Goal: Navigation & Orientation: Find specific page/section

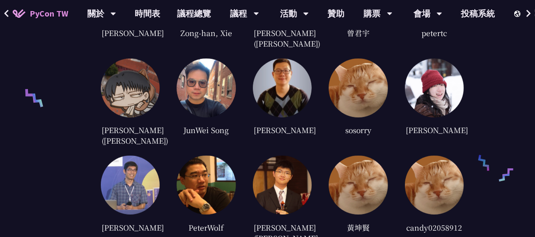
scroll to position [2035, 0]
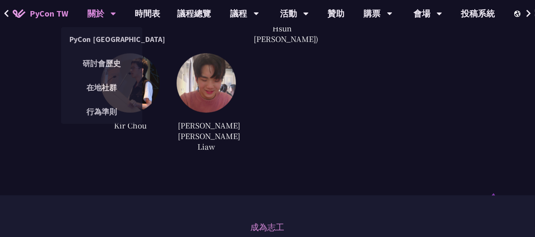
click at [112, 9] on icon at bounding box center [114, 13] width 6 height 8
click at [102, 41] on link "PyCon [GEOGRAPHIC_DATA]" at bounding box center [101, 39] width 81 height 20
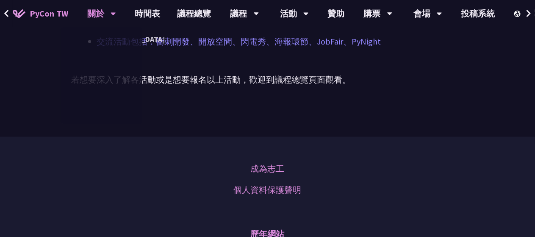
scroll to position [721, 0]
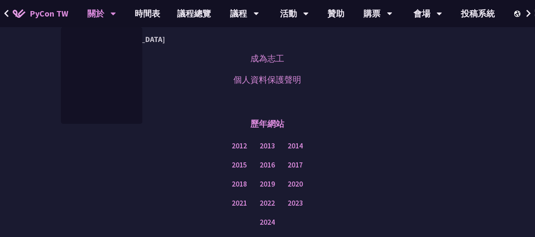
click at [51, 13] on span "PyCon TW" at bounding box center [49, 13] width 39 height 13
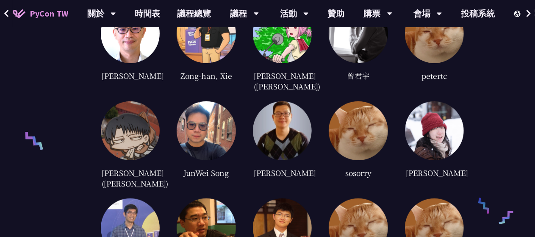
scroll to position [1727, 0]
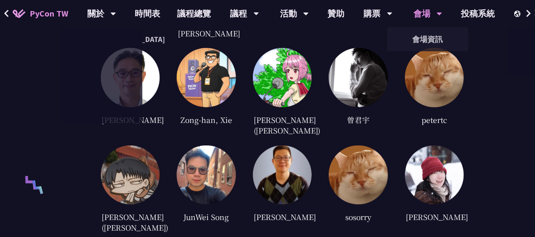
click at [116, 12] on div "會場" at bounding box center [101, 13] width 29 height 27
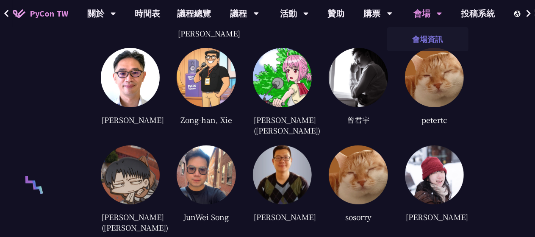
click at [437, 34] on link "會場資訊" at bounding box center [427, 39] width 81 height 20
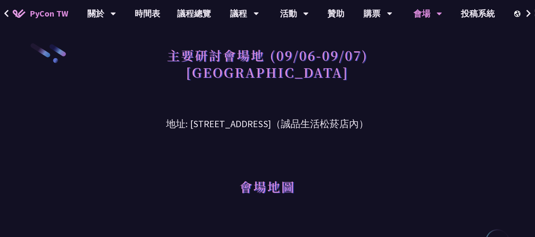
drag, startPoint x: 300, startPoint y: 121, endPoint x: 314, endPoint y: 120, distance: 14.0
click at [314, 120] on h3 "地址: [STREET_ADDRESS]（誠品生活松菸店內）" at bounding box center [267, 118] width 393 height 28
click at [312, 132] on div "會場地圖" at bounding box center [267, 174] width 393 height 87
drag, startPoint x: 171, startPoint y: 124, endPoint x: 294, endPoint y: 117, distance: 123.5
click at [295, 117] on h3 "地址: [STREET_ADDRESS]（誠品生活松菸店內）" at bounding box center [267, 118] width 393 height 28
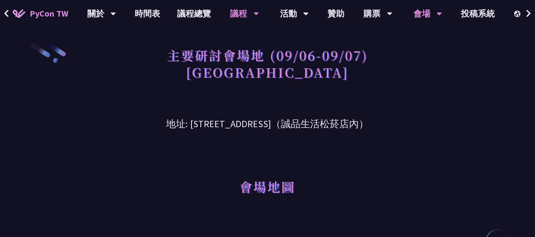
copy h3 "[GEOGRAPHIC_DATA]信義區菸廠路 88 號 6 樓"
drag, startPoint x: 228, startPoint y: 75, endPoint x: 284, endPoint y: 72, distance: 56.1
click at [284, 72] on h1 "主要研討會場地 (09/06-09/07) [GEOGRAPHIC_DATA]" at bounding box center [267, 63] width 201 height 42
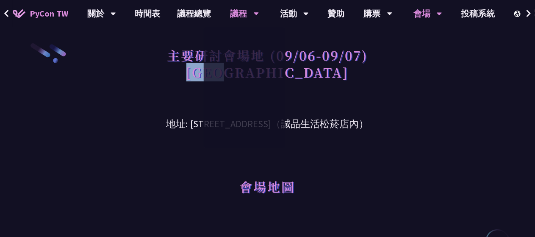
copy h1 "台北文創"
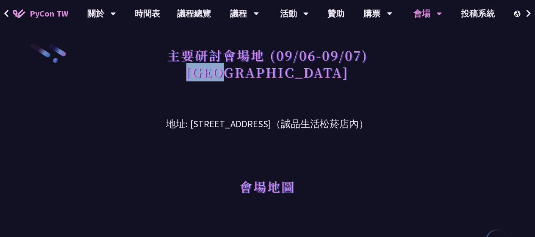
drag, startPoint x: 170, startPoint y: 123, endPoint x: 255, endPoint y: 38, distance: 120.5
click at [296, 121] on h3 "地址: [STREET_ADDRESS]（誠品生活松菸店內）" at bounding box center [267, 118] width 393 height 28
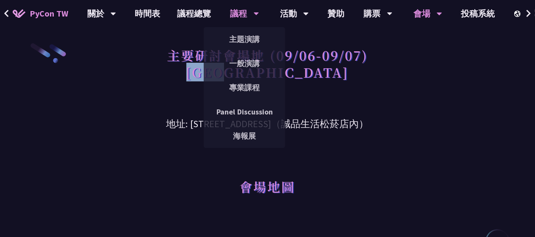
copy h3 "[GEOGRAPHIC_DATA]信義區菸廠路 88 號 6 樓"
